Goal: Information Seeking & Learning: Check status

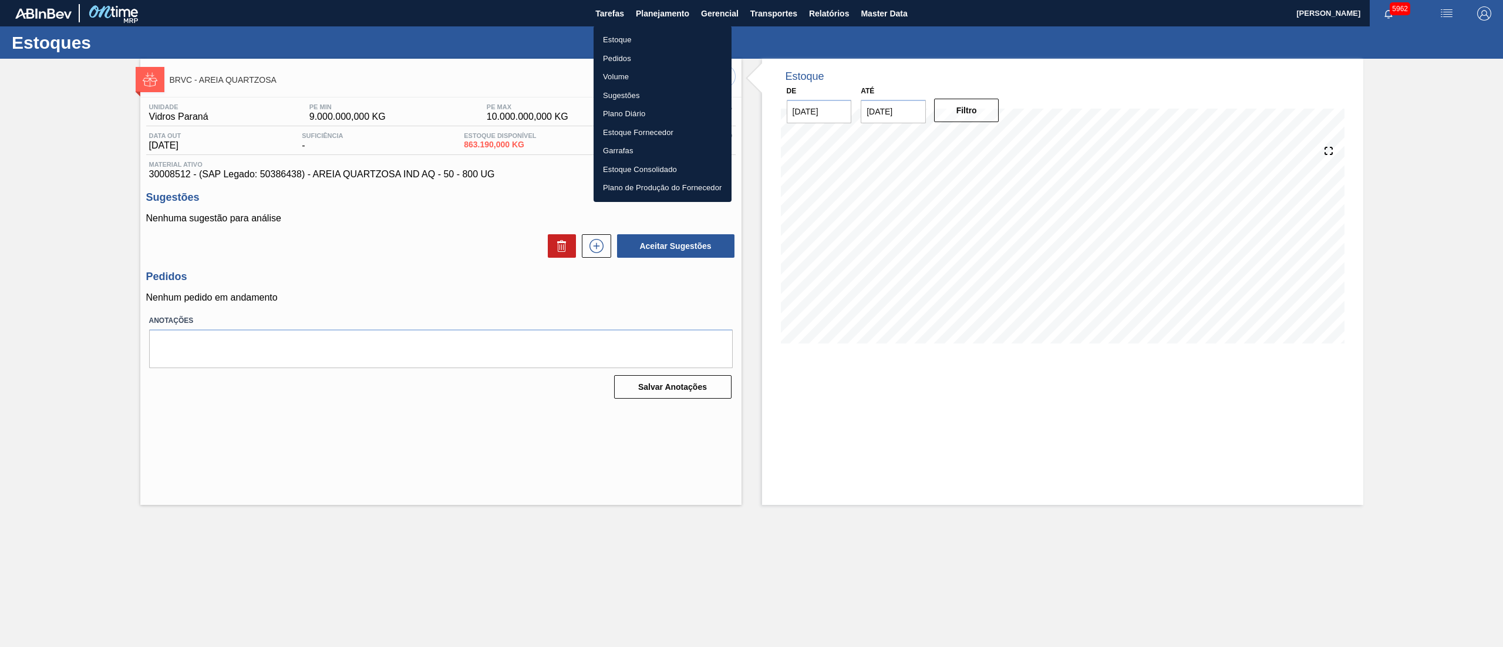
click at [625, 40] on li "Estoque" at bounding box center [663, 40] width 138 height 19
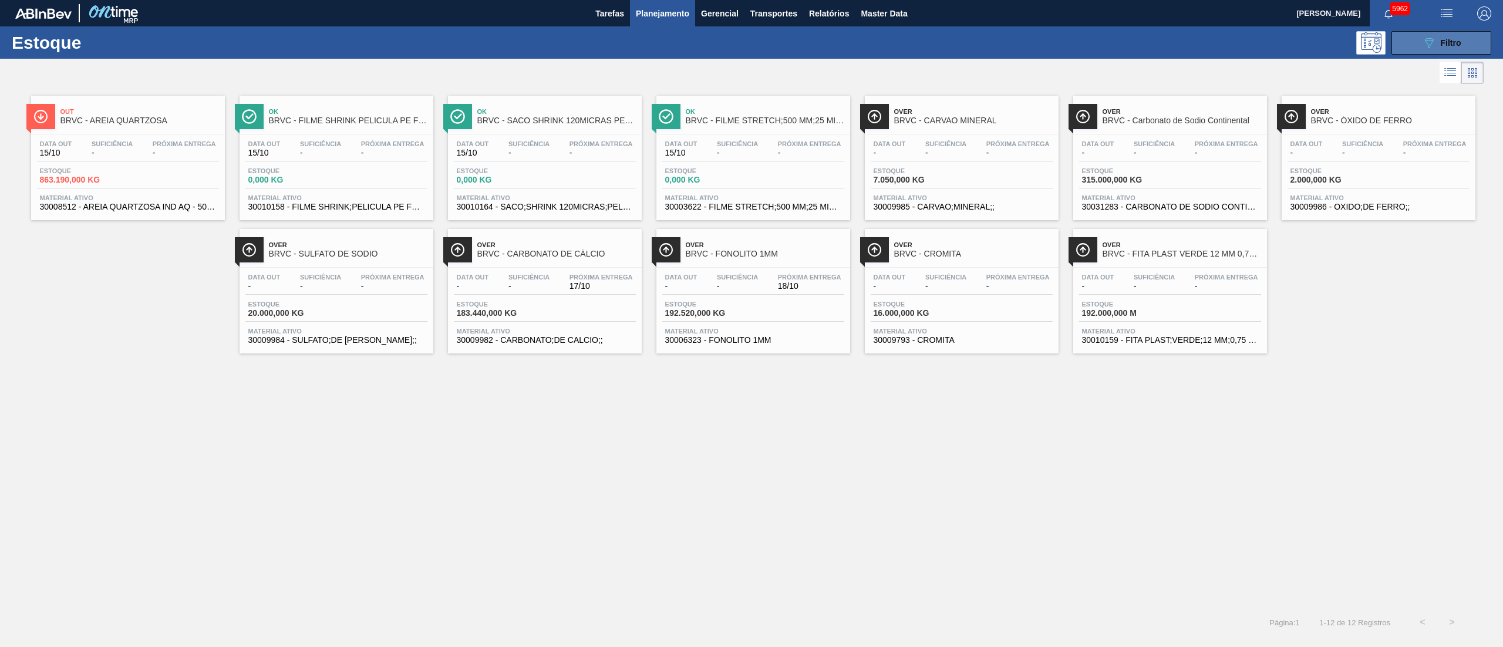
click at [1452, 49] on button "089F7B8B-B2A5-4AFE-B5C0-19BA573D28AC Filtro" at bounding box center [1442, 42] width 100 height 23
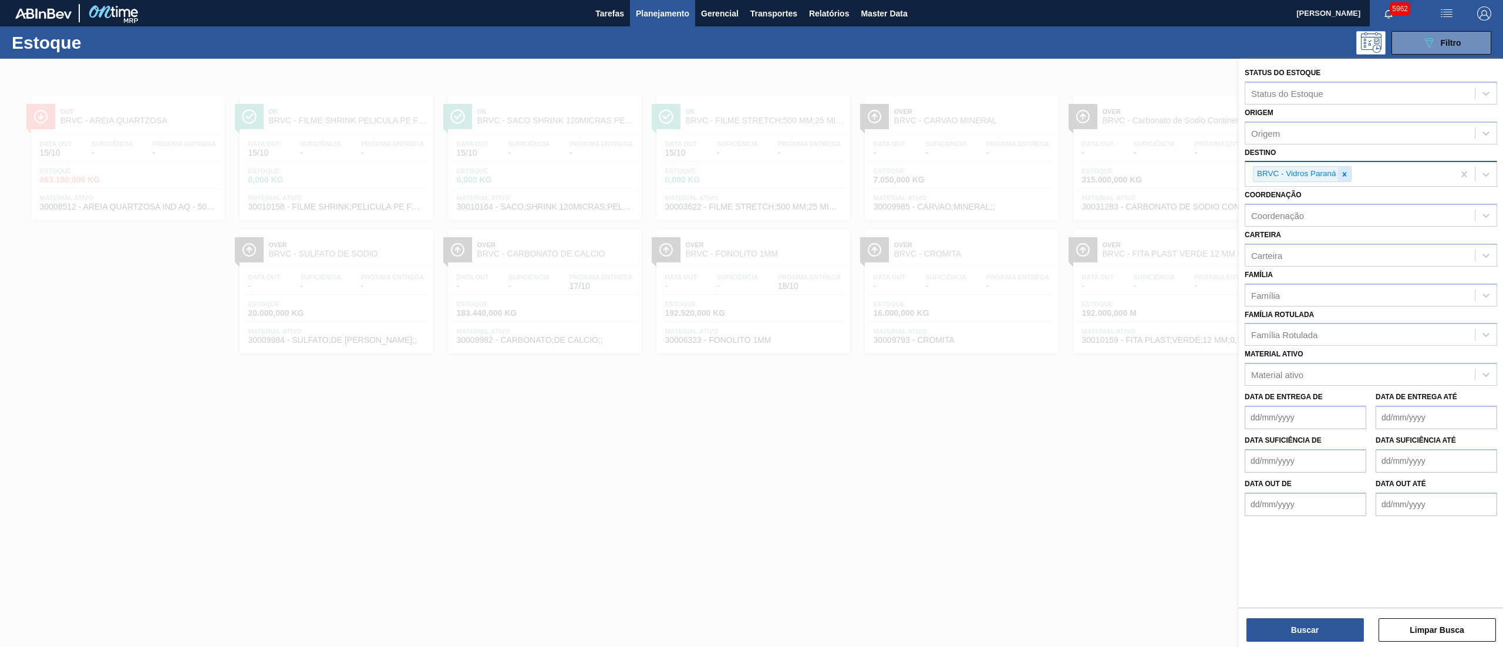
click at [1341, 171] on icon at bounding box center [1345, 174] width 8 height 8
type input "brv3"
click at [1326, 193] on div "BRV3 - Vidros Rio" at bounding box center [1371, 202] width 253 height 22
click at [1280, 625] on button "Buscar" at bounding box center [1305, 629] width 117 height 23
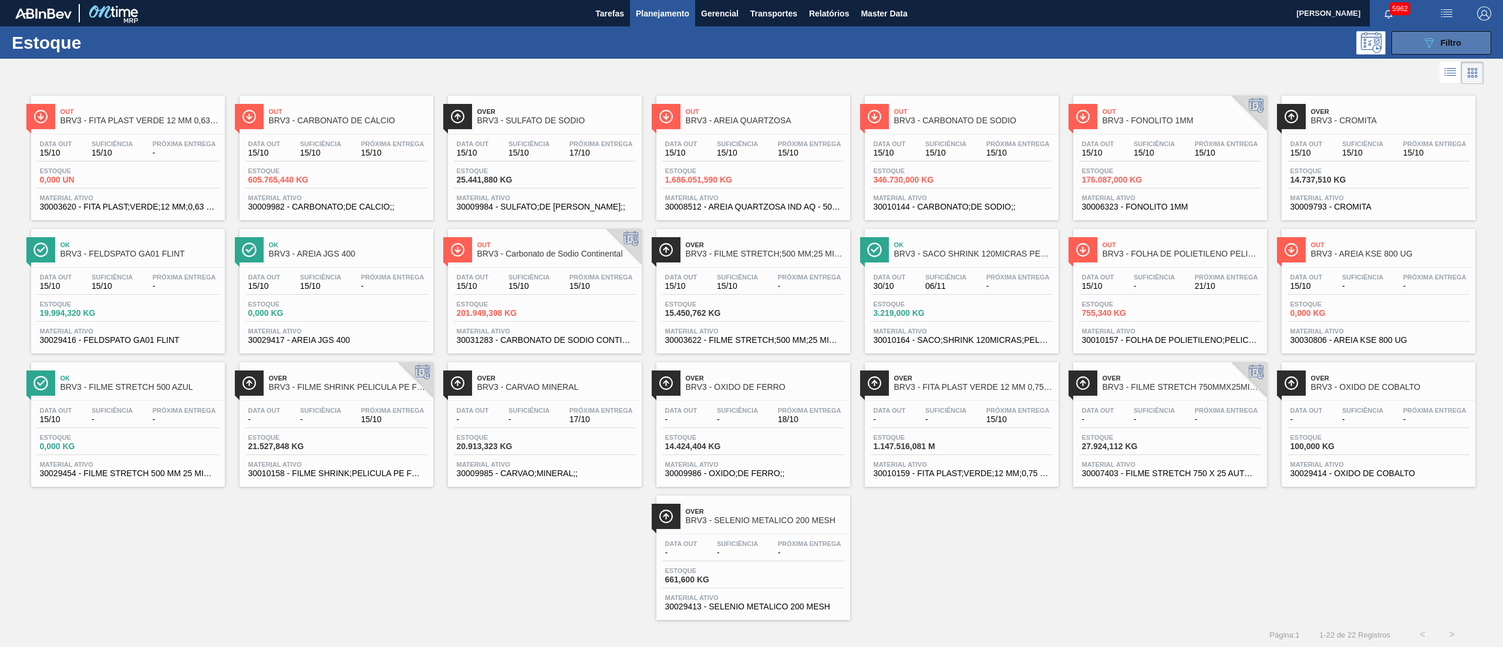
click at [1438, 31] on button "089F7B8B-B2A5-4AFE-B5C0-19BA573D28AC Filtro" at bounding box center [1442, 42] width 100 height 23
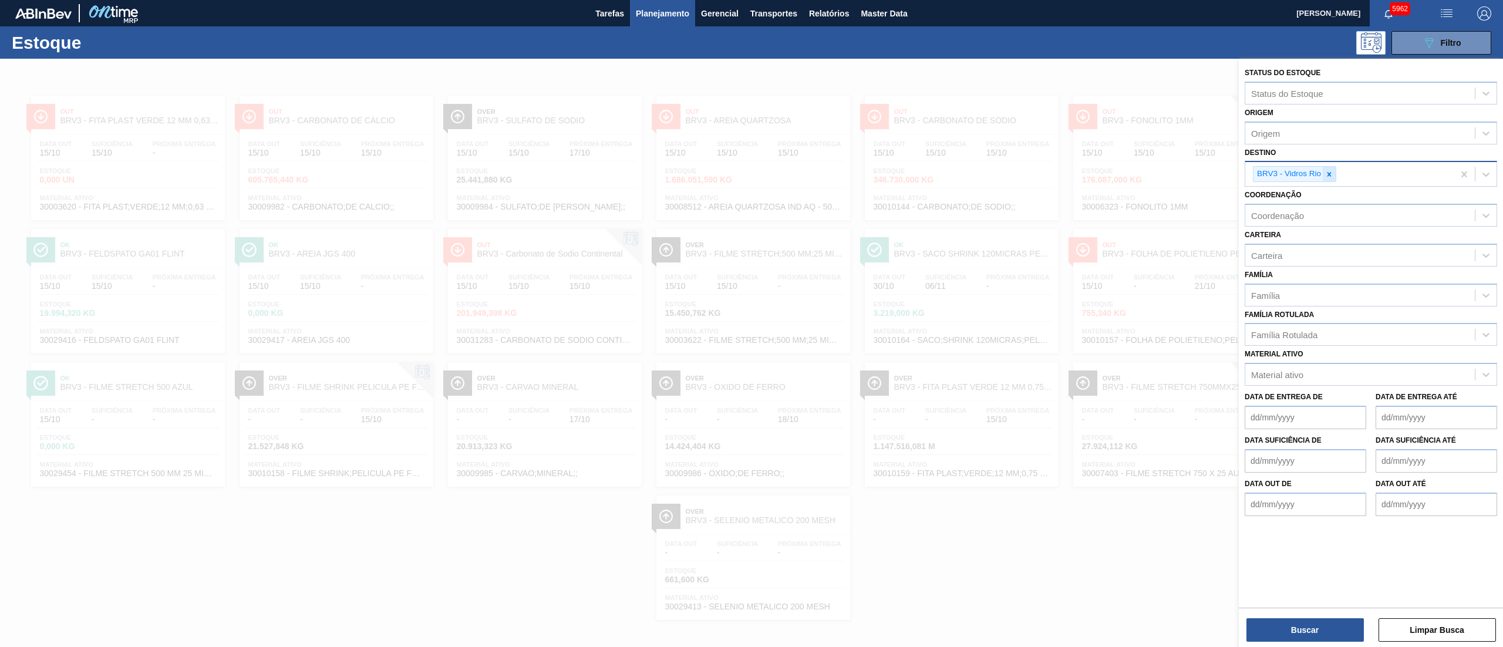
click at [1330, 171] on icon at bounding box center [1329, 174] width 8 height 8
click at [1274, 378] on div "Material ativo" at bounding box center [1361, 372] width 230 height 17
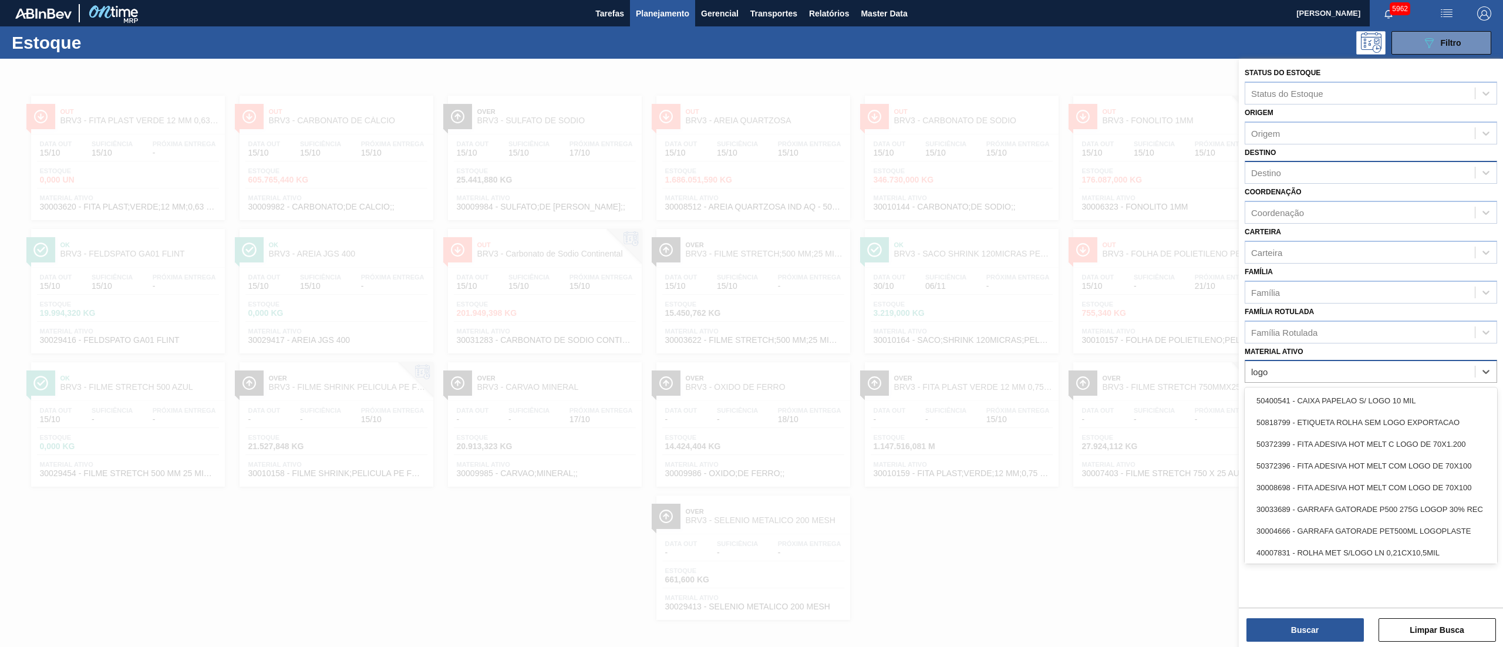
type ativo "logop"
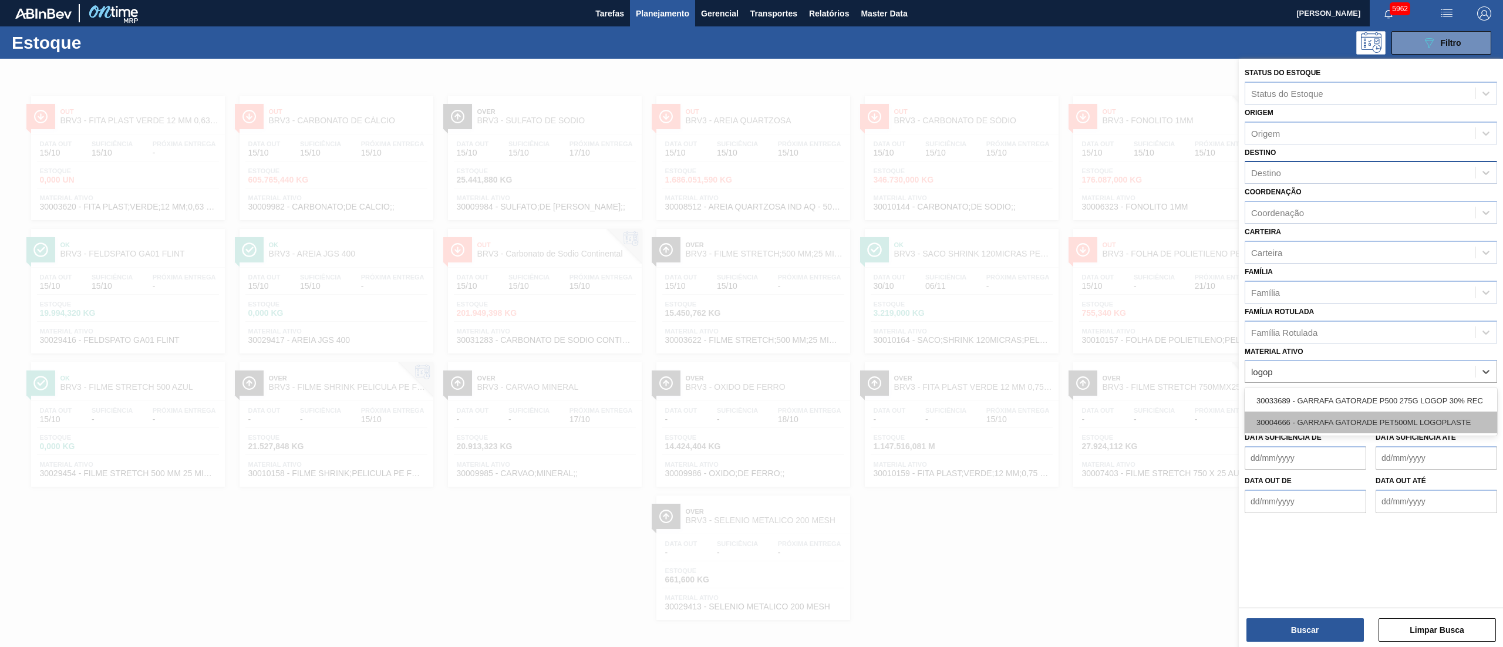
click at [1314, 412] on div "30004666 - GARRAFA GATORADE PET500ML LOGOPLASTE" at bounding box center [1371, 423] width 253 height 22
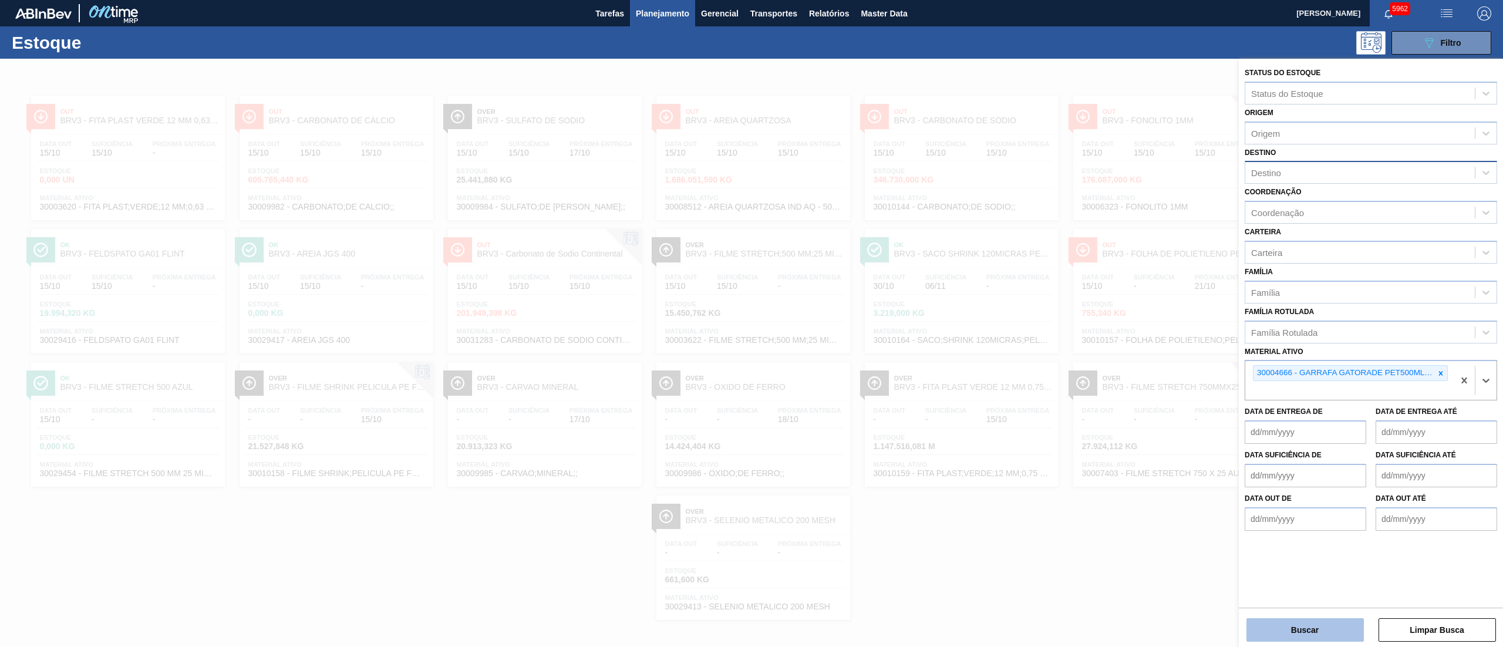
click at [1337, 626] on button "Buscar" at bounding box center [1305, 629] width 117 height 23
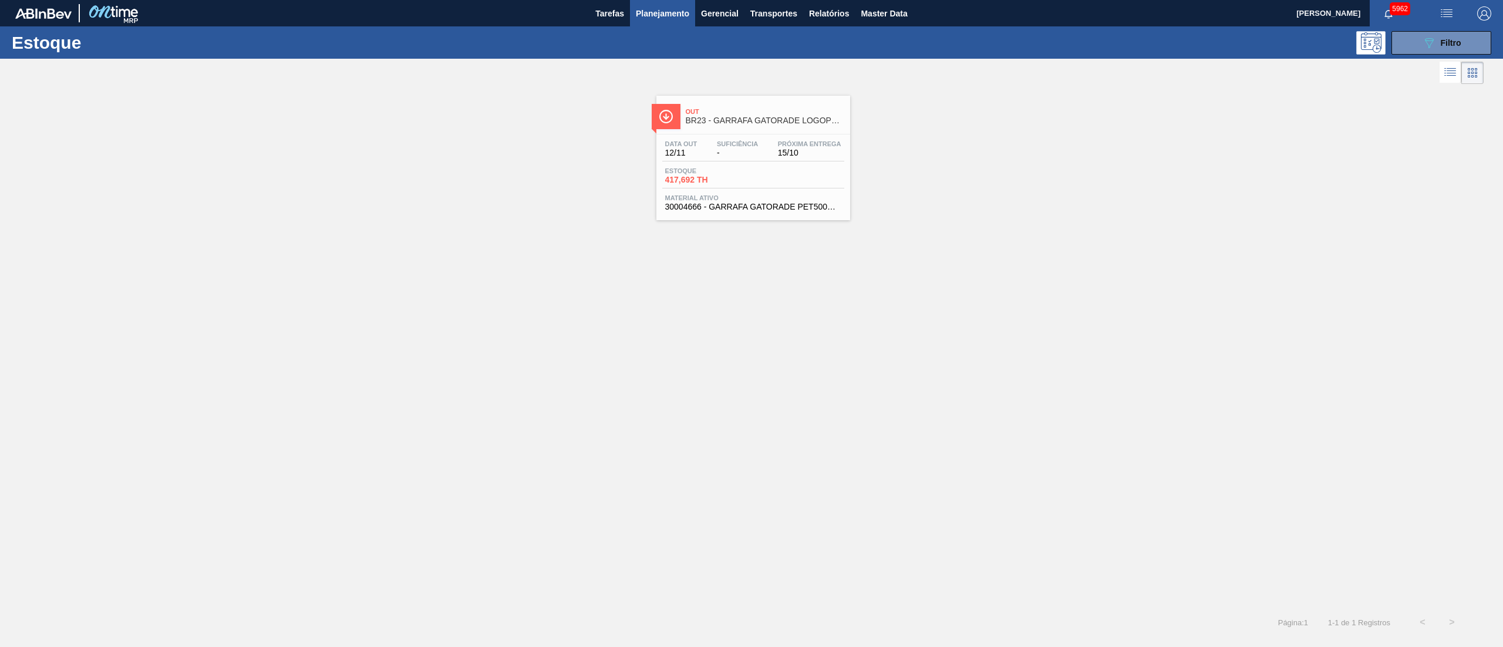
click at [800, 169] on div "Estoque 417,692 TH" at bounding box center [753, 177] width 182 height 21
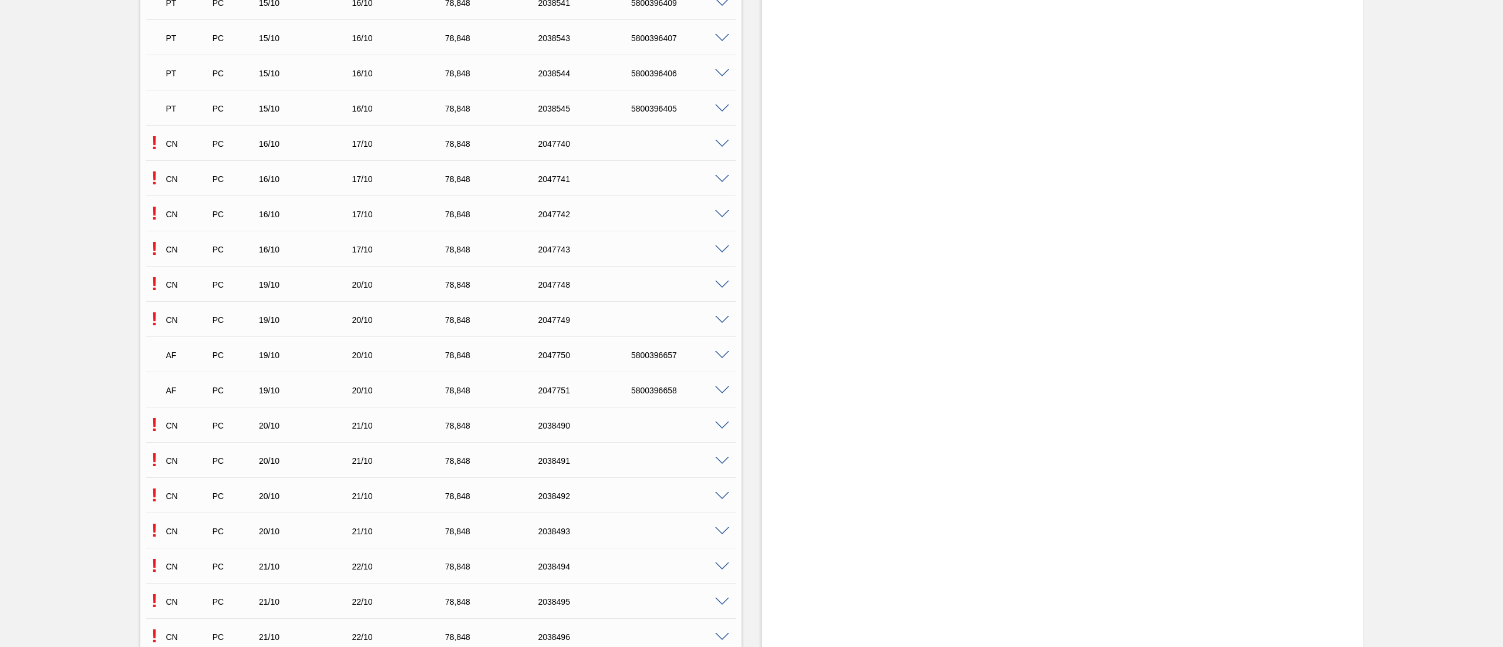
scroll to position [3993, 0]
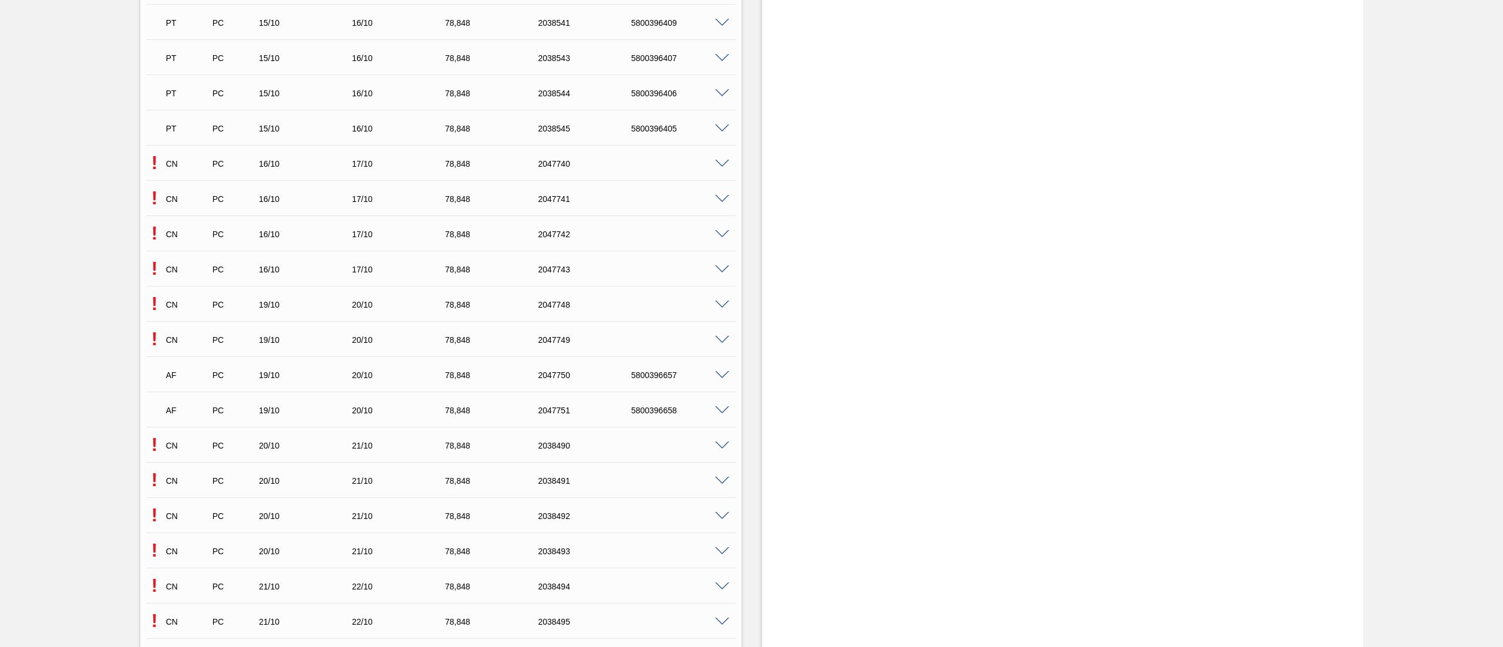
click at [720, 130] on span at bounding box center [722, 128] width 14 height 9
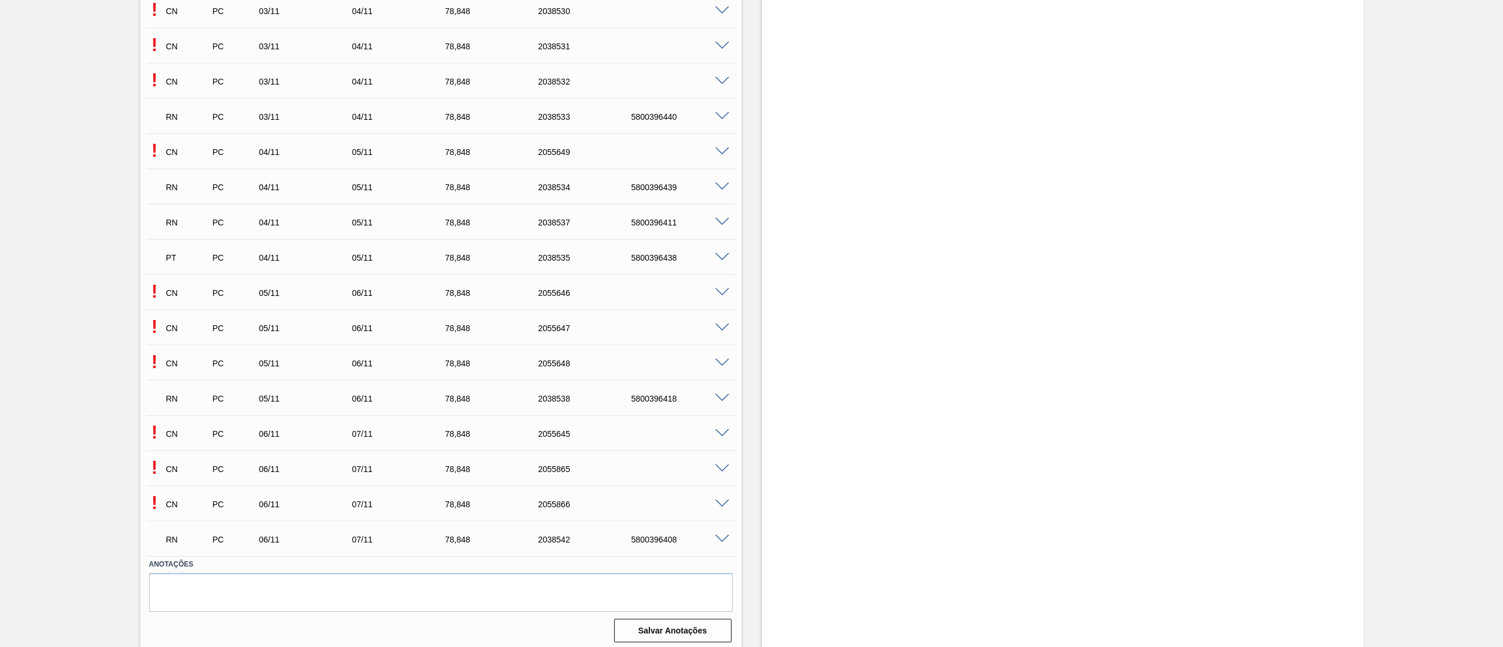
scroll to position [6127, 0]
click at [719, 395] on span at bounding box center [722, 393] width 14 height 9
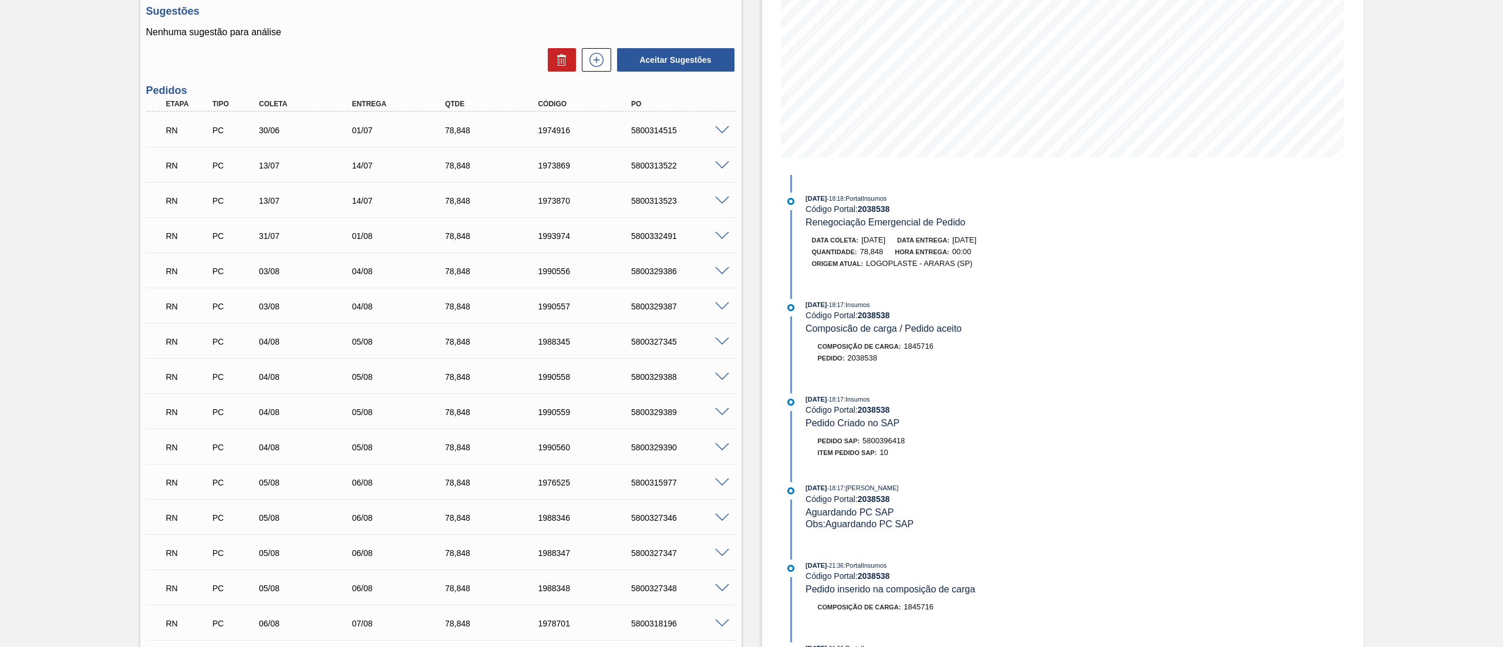
scroll to position [0, 0]
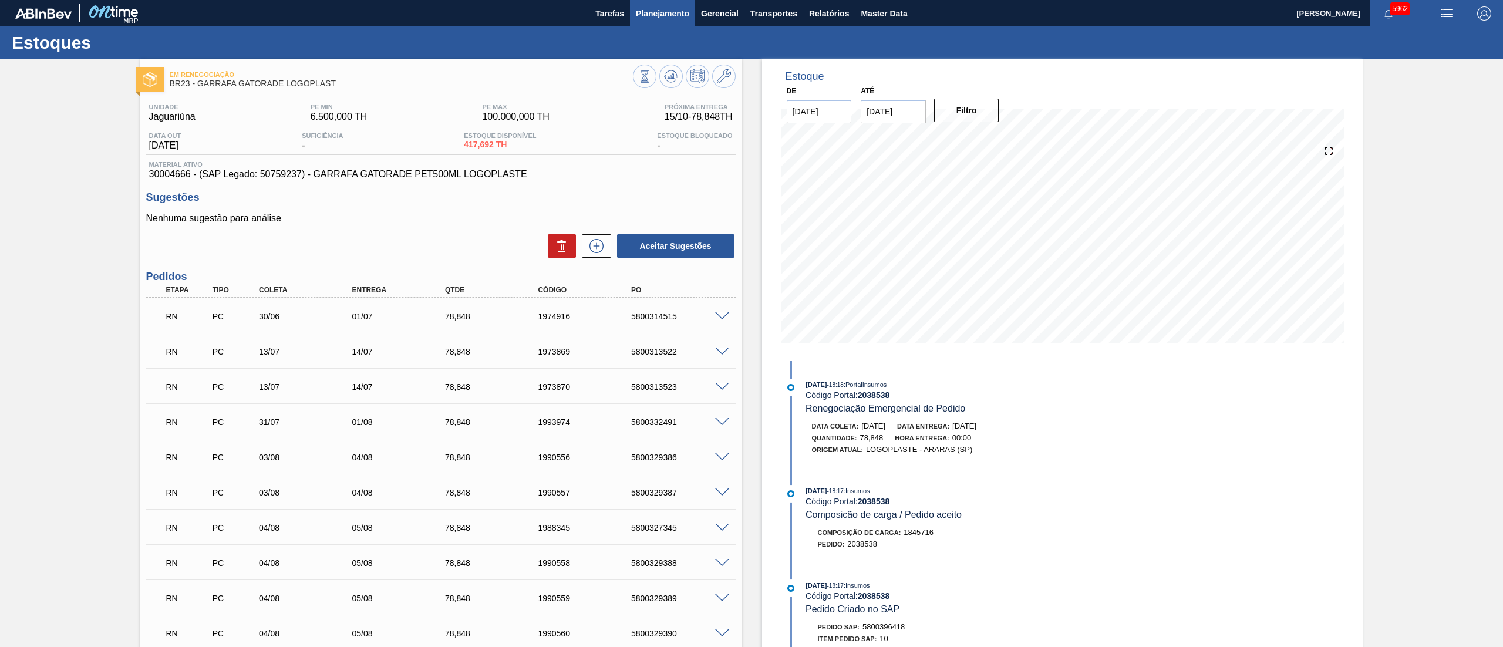
click at [654, 22] on button "Planejamento" at bounding box center [662, 13] width 65 height 26
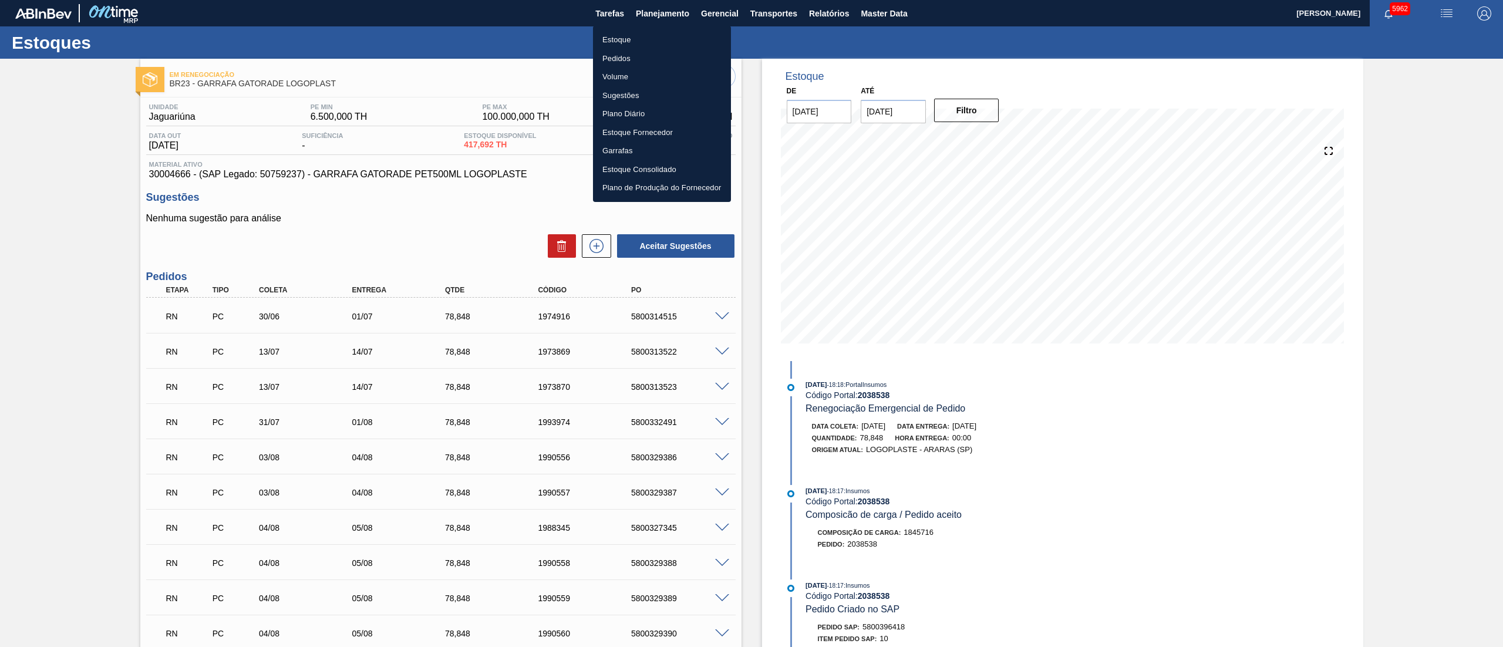
click at [640, 40] on li "Estoque" at bounding box center [662, 40] width 138 height 19
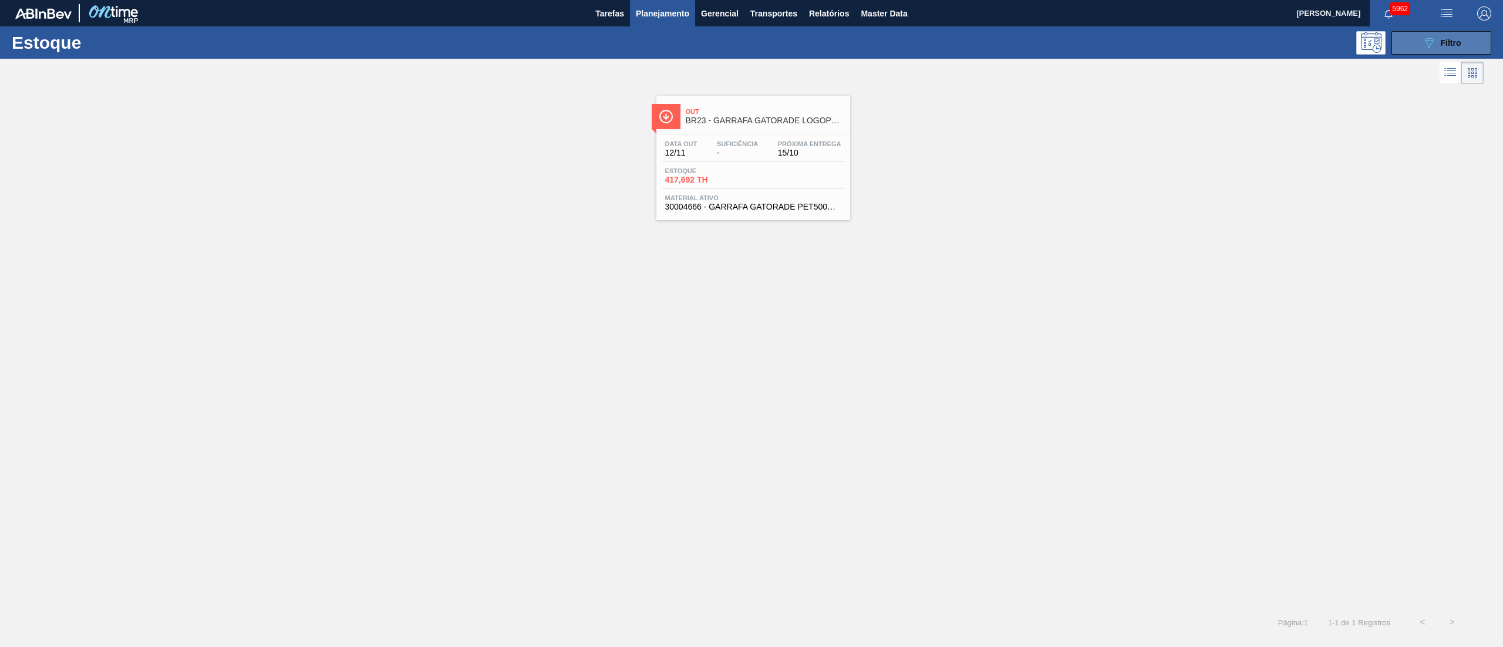
click at [1447, 49] on button "089F7B8B-B2A5-4AFE-B5C0-19BA573D28AC Filtro" at bounding box center [1442, 42] width 100 height 23
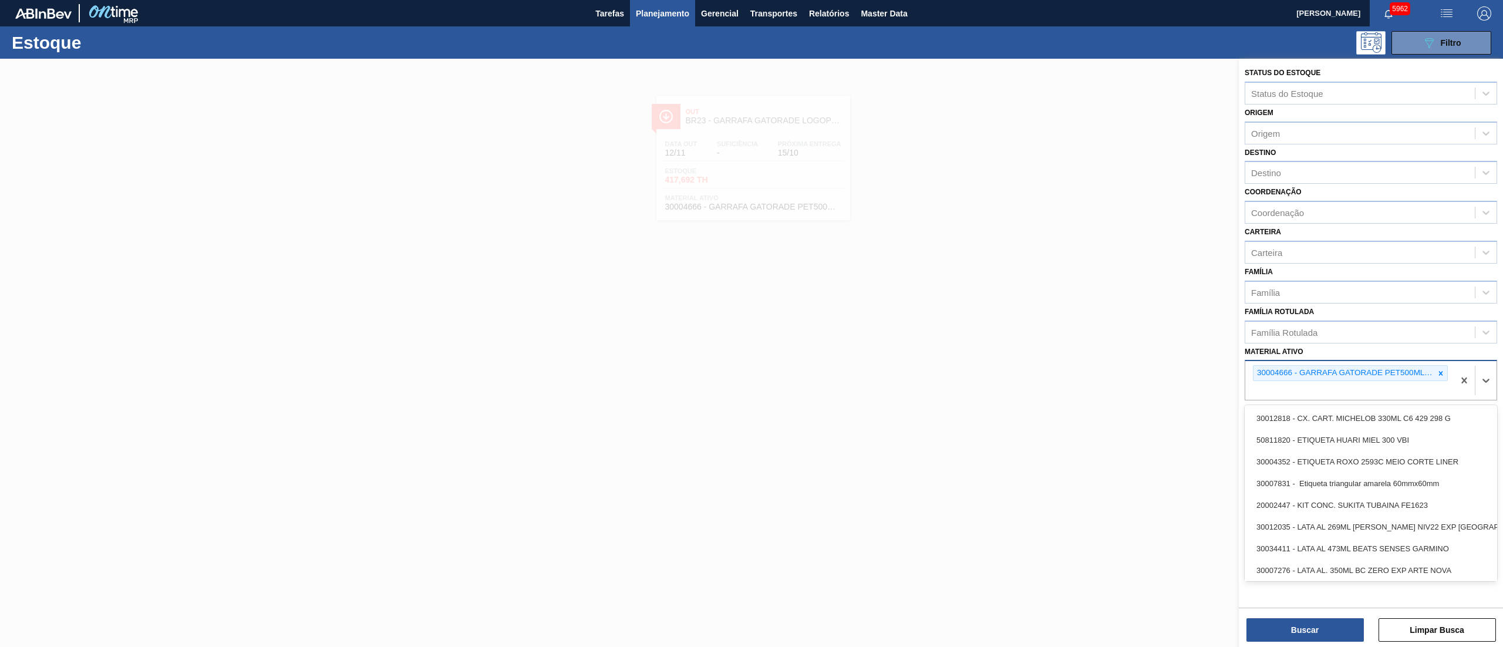
click at [1439, 379] on div "30004666 - GARRAFA GATORADE PET500ML LOGOPLASTE" at bounding box center [1350, 373] width 195 height 16
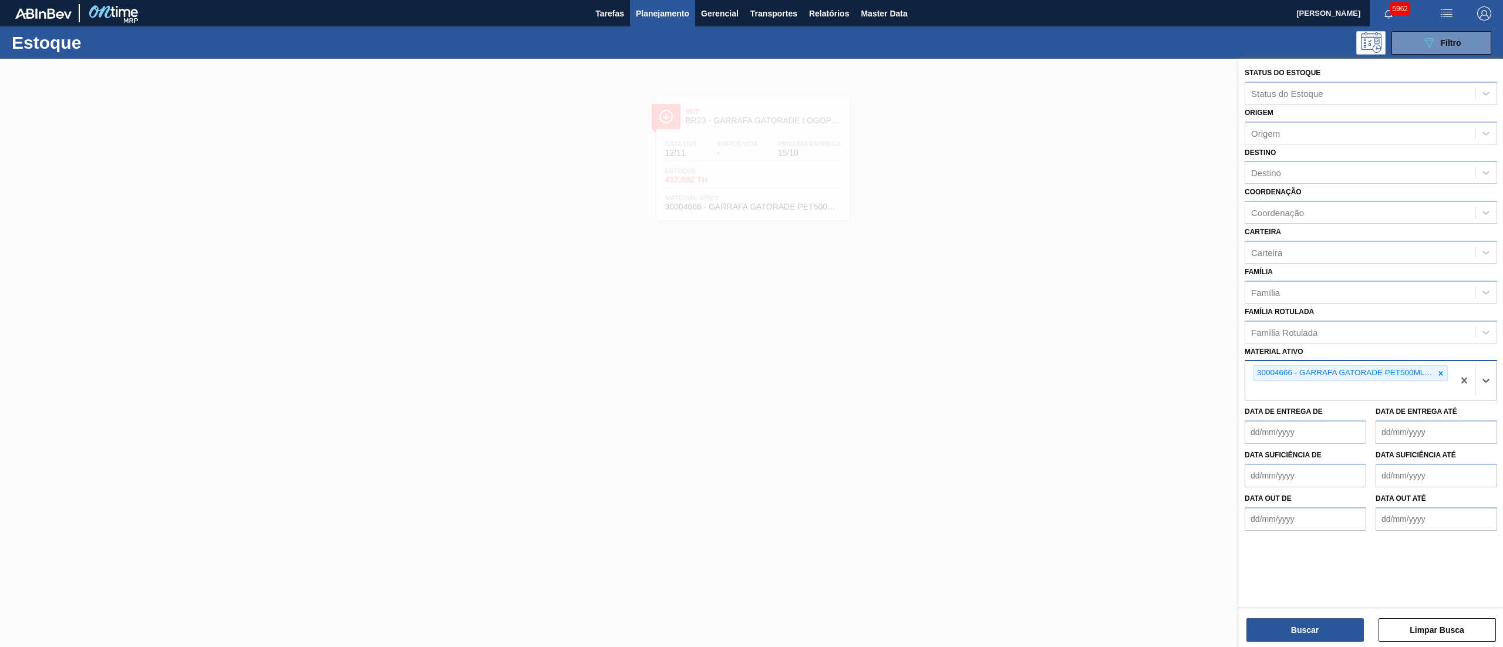
click at [1433, 375] on div "30004666 - GARRAFA GATORADE PET500ML LOGOPLASTE" at bounding box center [1344, 373] width 181 height 15
click at [1438, 370] on icon at bounding box center [1441, 373] width 8 height 8
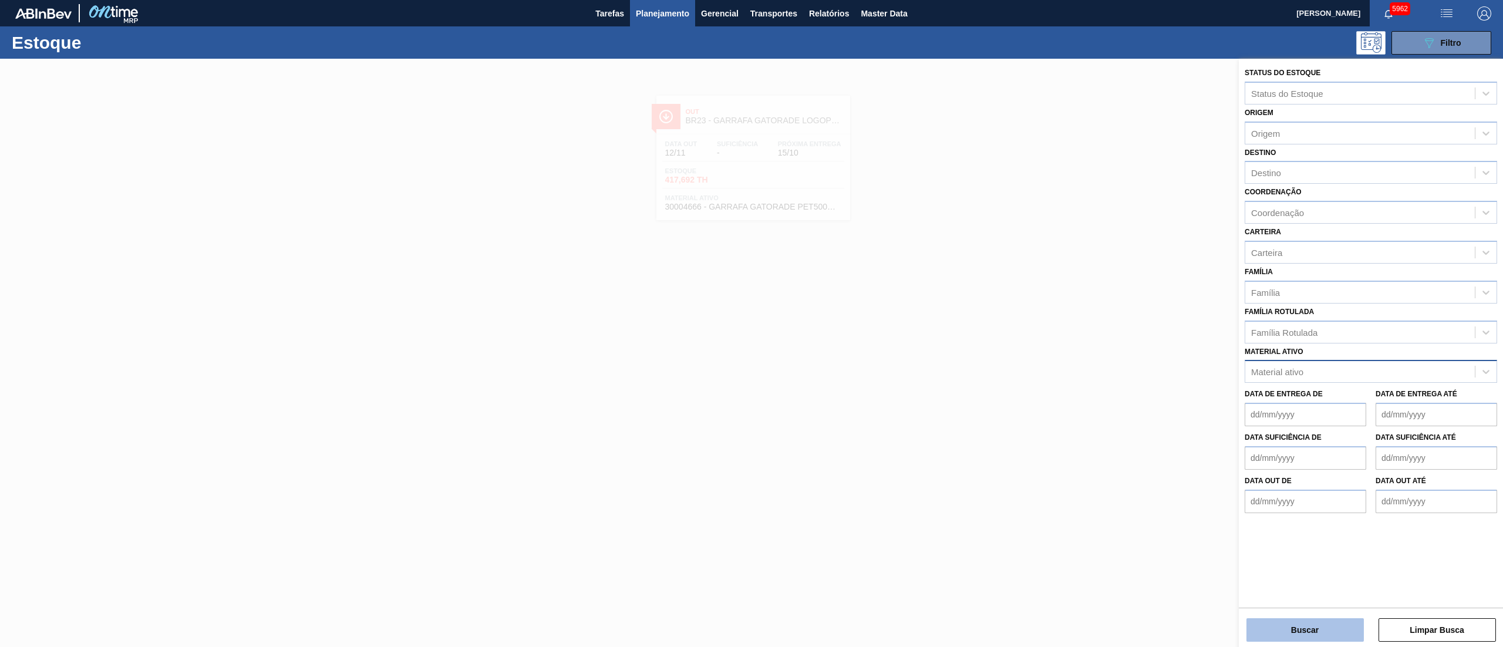
click at [1309, 620] on button "Buscar" at bounding box center [1305, 629] width 117 height 23
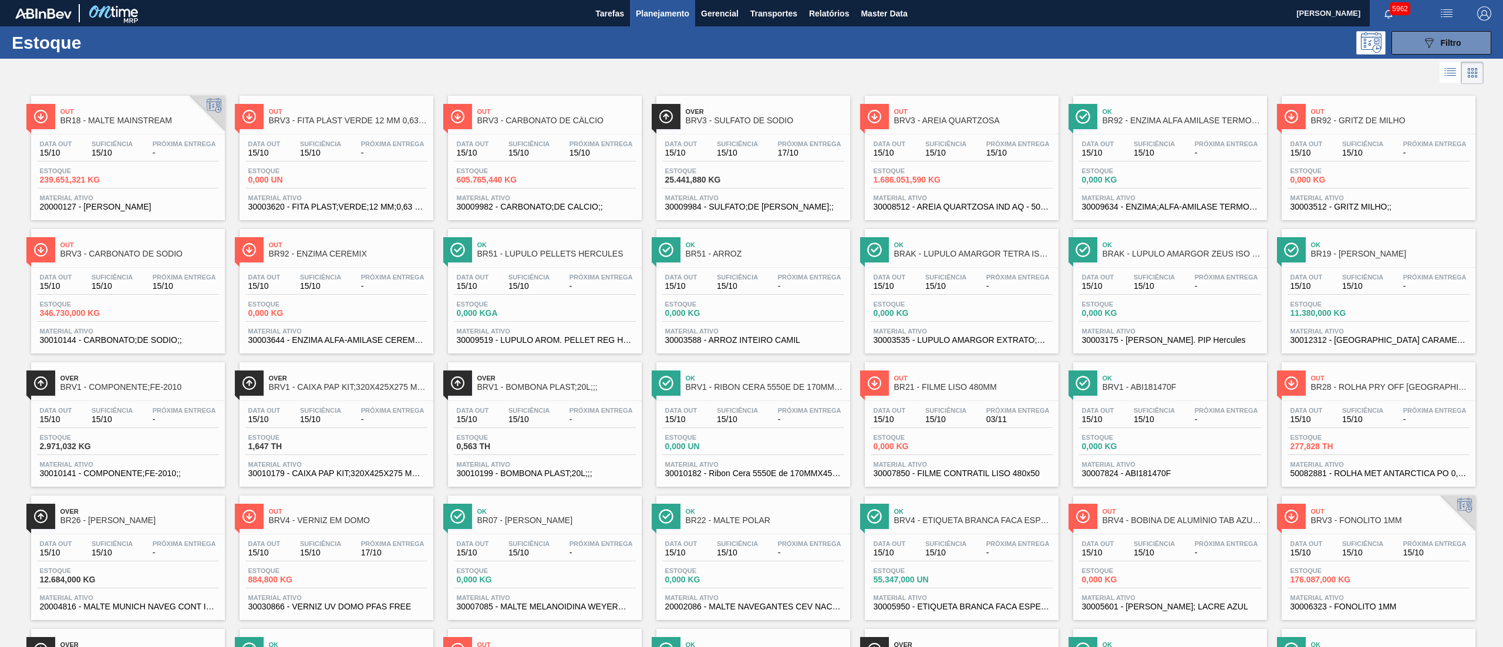
click at [1455, 54] on div "Estoque 089F7B8B-B2A5-4AFE-B5C0-19BA573D28AC Filtro" at bounding box center [751, 42] width 1503 height 32
click at [1453, 46] on span "Filtro" at bounding box center [1451, 42] width 21 height 9
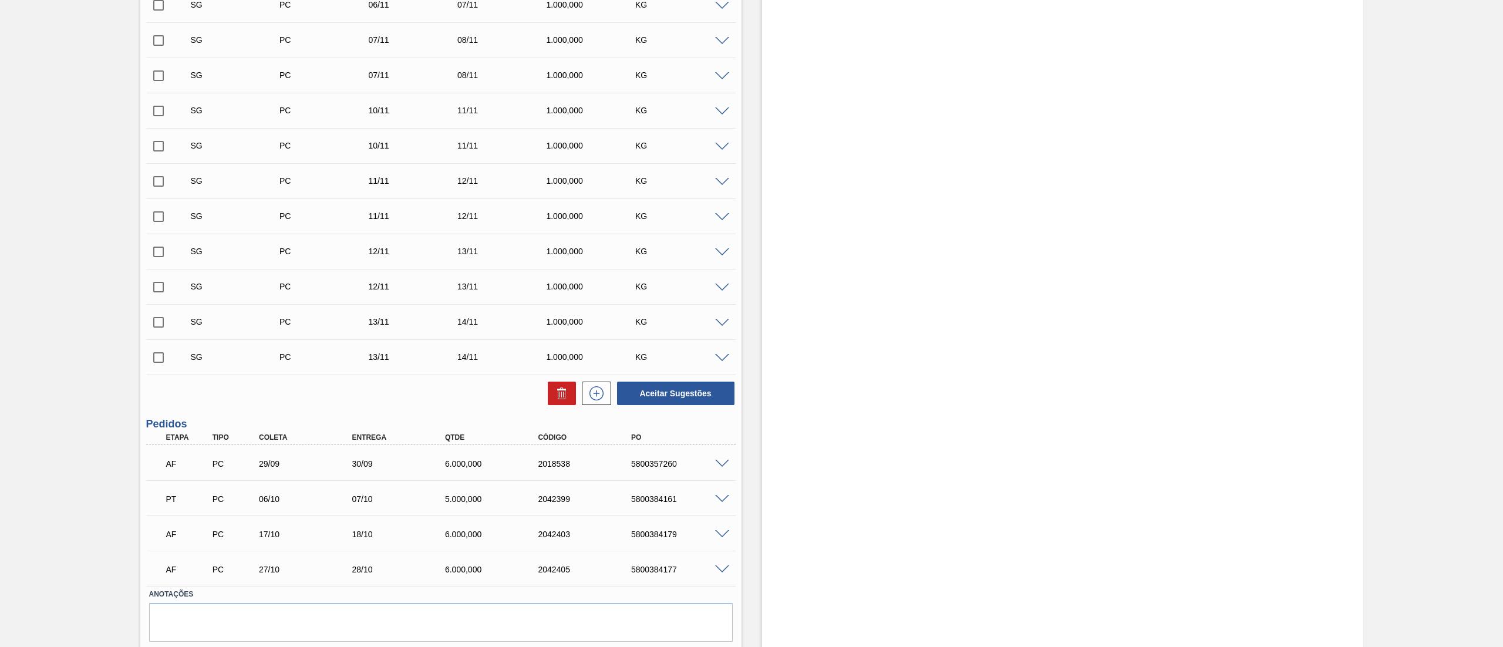
click at [72, 399] on div "Aguardando Faturamento BRV3 - CROMITA Unidade Vidros Rio PE MIN 0,000 KG PE MAX…" at bounding box center [751, 32] width 1503 height 1300
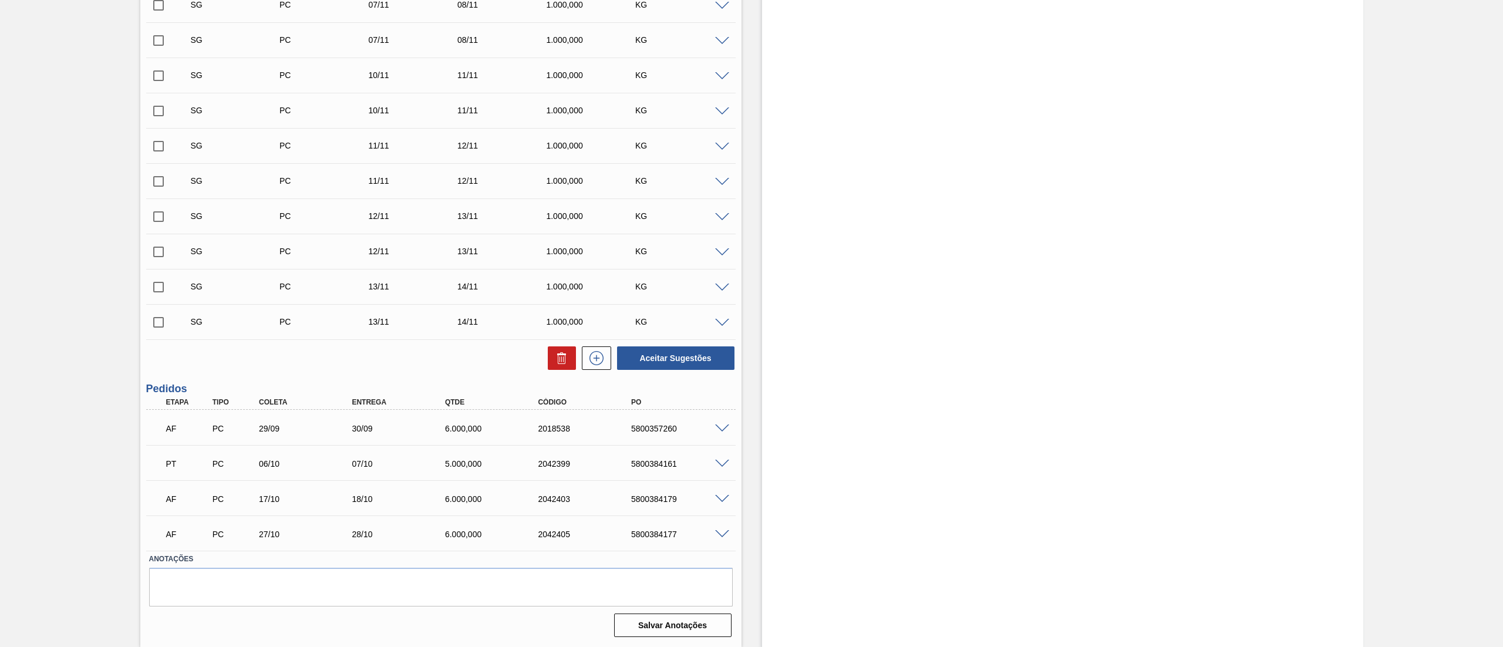
click at [174, 433] on p "AF" at bounding box center [188, 428] width 45 height 9
drag, startPoint x: 165, startPoint y: 432, endPoint x: 722, endPoint y: 424, distance: 557.4
click at [722, 424] on div "AF PC 29/09 30/09 6.000,000 2018538 5800357260" at bounding box center [441, 427] width 590 height 29
click at [719, 426] on span at bounding box center [722, 429] width 14 height 9
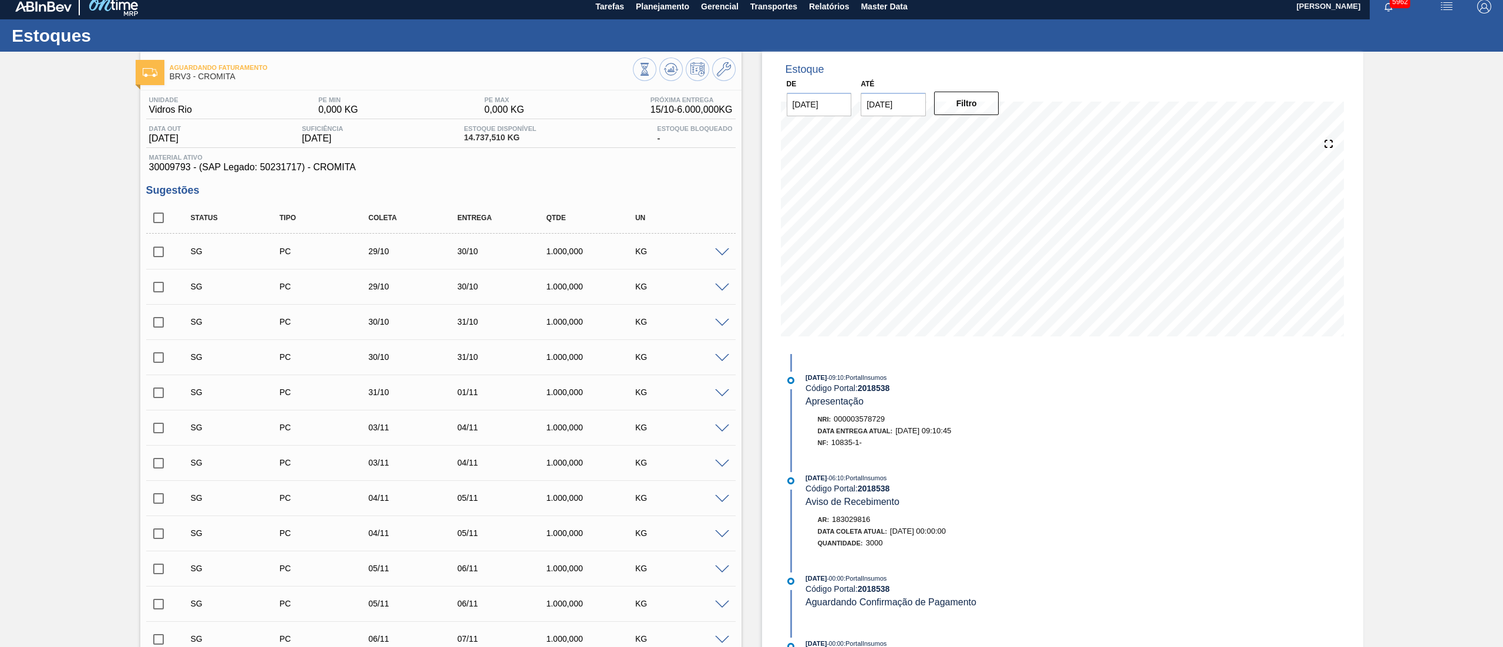
scroll to position [0, 0]
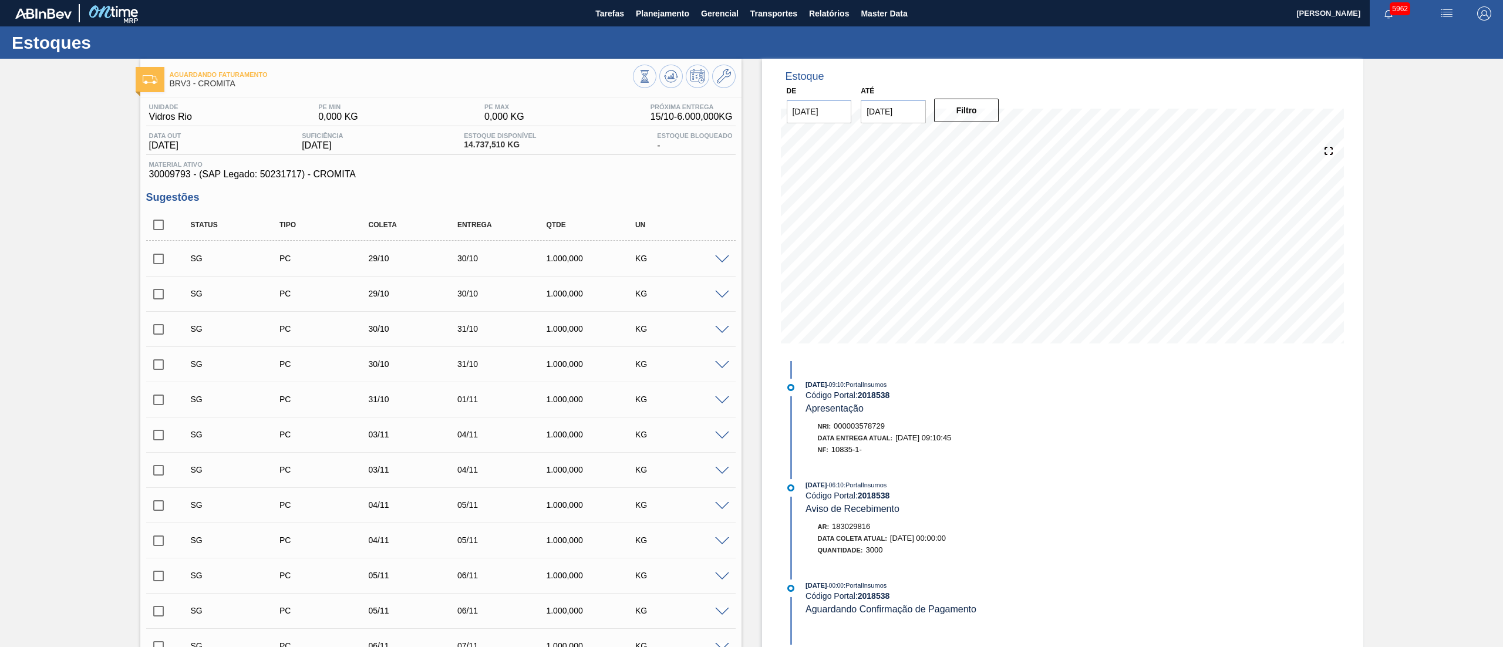
click at [649, 27] on div "Estoques" at bounding box center [751, 42] width 1503 height 32
click at [650, 23] on button "Planejamento" at bounding box center [662, 13] width 65 height 26
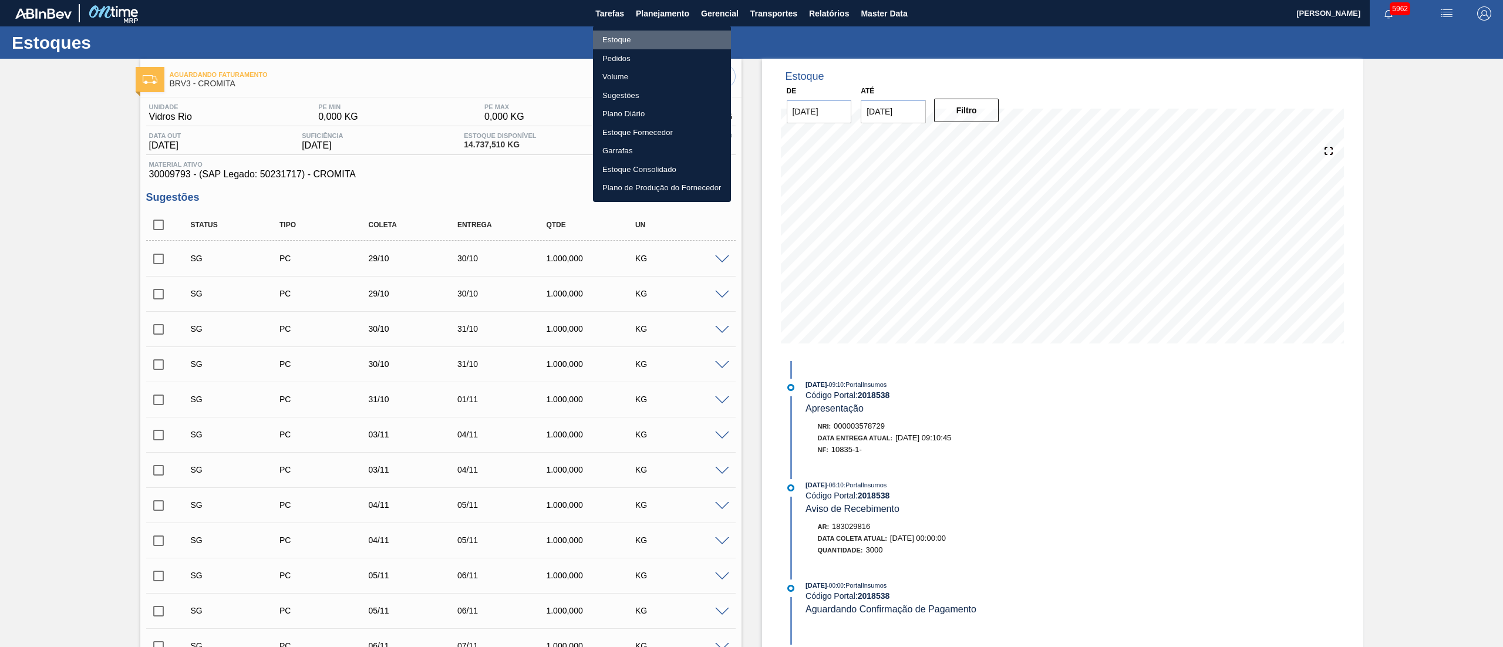
click at [633, 34] on li "Estoque" at bounding box center [662, 40] width 138 height 19
